Goal: Navigation & Orientation: Go to known website

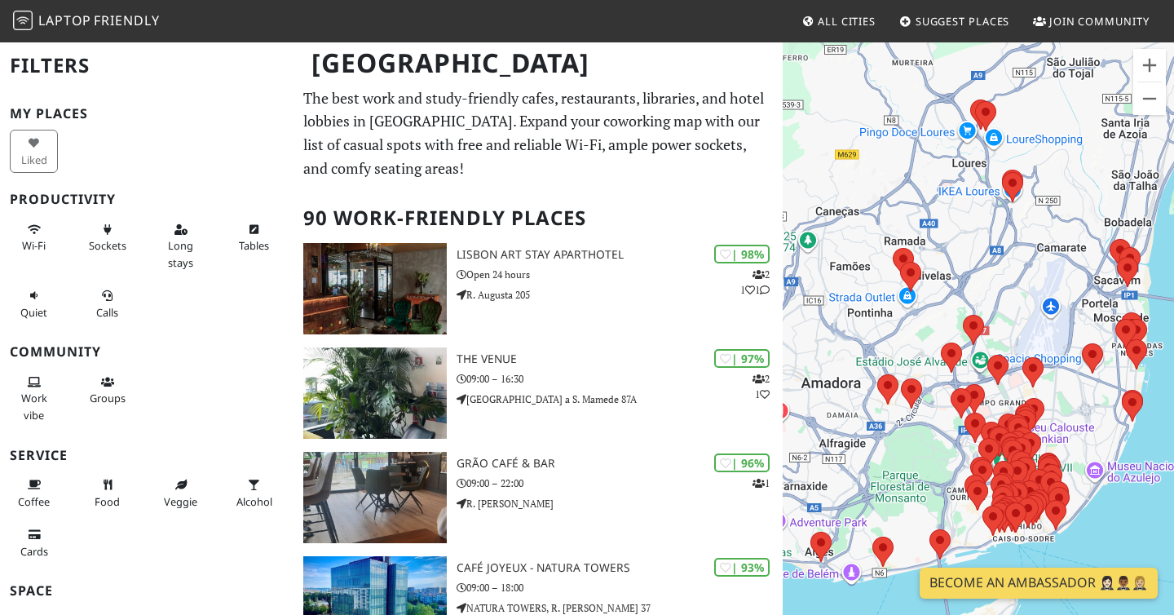
click at [1077, 584] on link "Become an Ambassador 🤵🏻‍♀️🤵🏾‍♂️🤵🏼‍♀️" at bounding box center [1039, 582] width 238 height 31
click at [145, 14] on span "Friendly" at bounding box center [126, 20] width 65 height 18
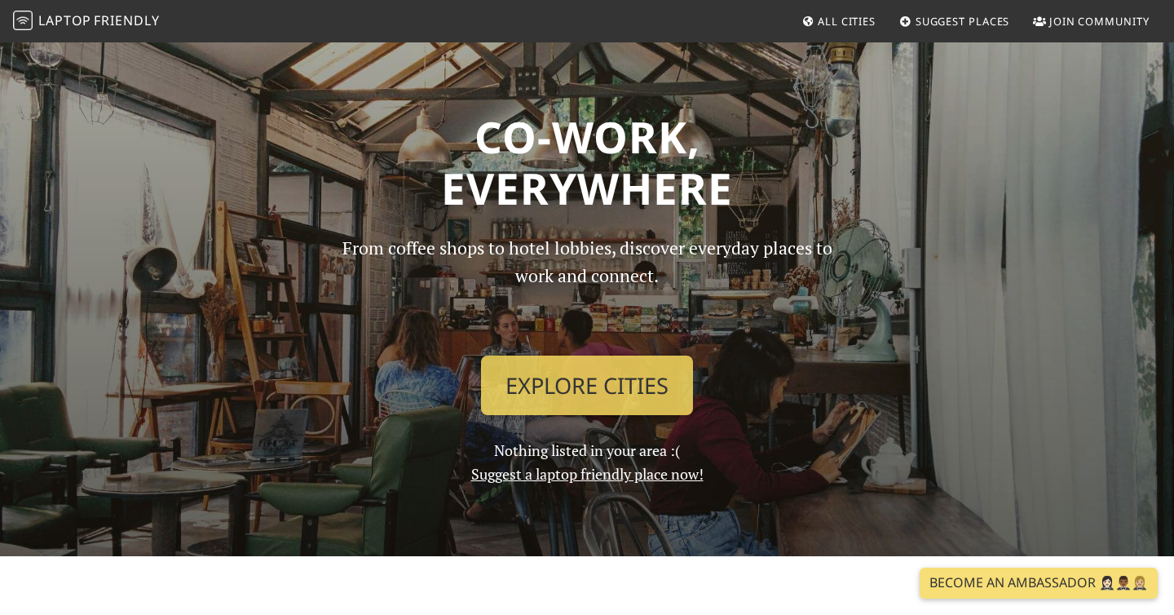
click at [1091, 25] on span "Join Community" at bounding box center [1099, 21] width 100 height 15
